Goal: Find specific page/section: Find specific page/section

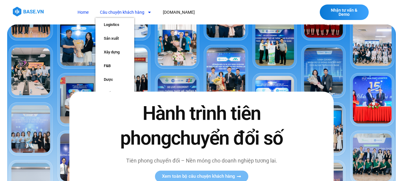
click at [148, 9] on span "Menu" at bounding box center [147, 12] width 7 height 10
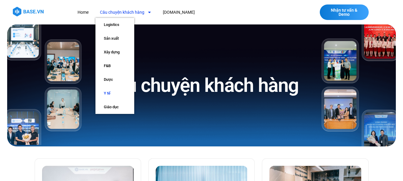
click at [112, 92] on link "Y tế" at bounding box center [114, 93] width 39 height 14
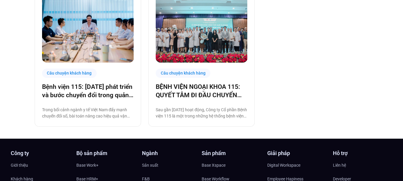
scroll to position [179, 0]
